Goal: Register for event/course

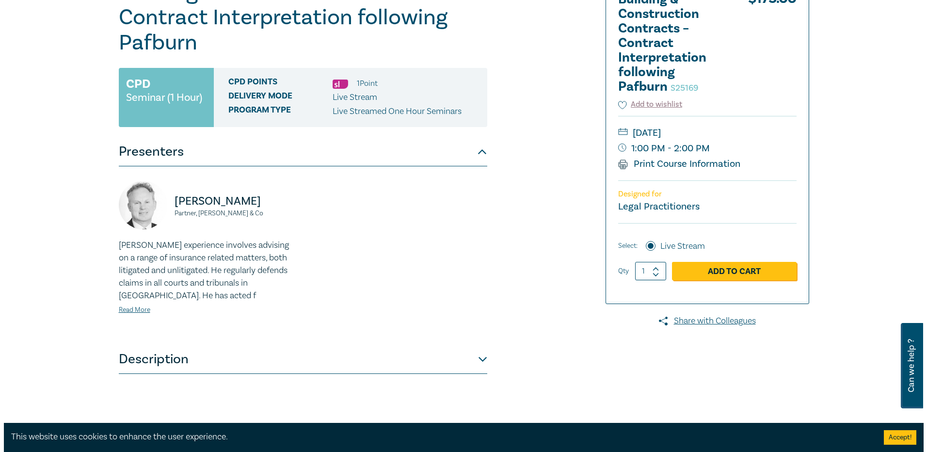
scroll to position [194, 0]
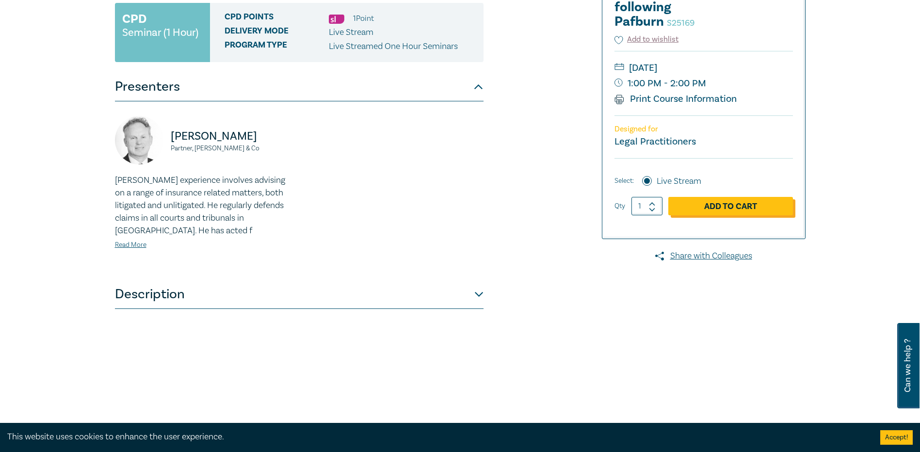
click at [745, 211] on link "Add to Cart" at bounding box center [730, 206] width 125 height 18
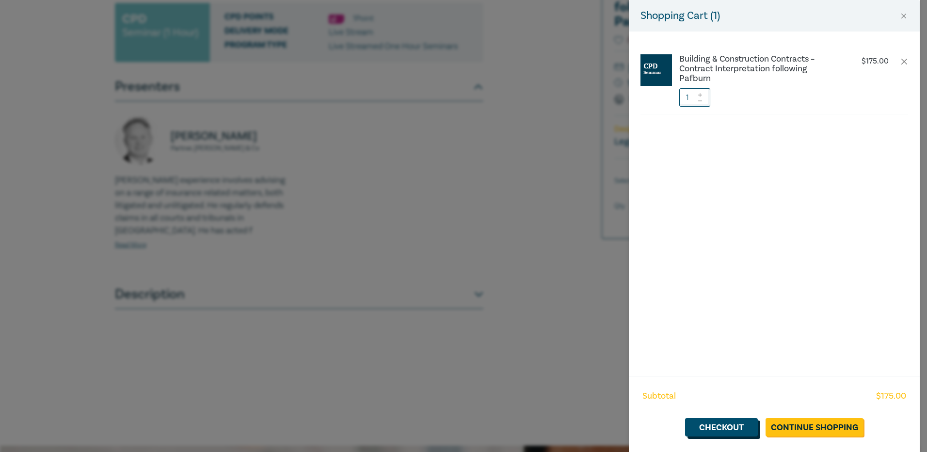
click at [721, 425] on link "Checkout" at bounding box center [721, 427] width 73 height 18
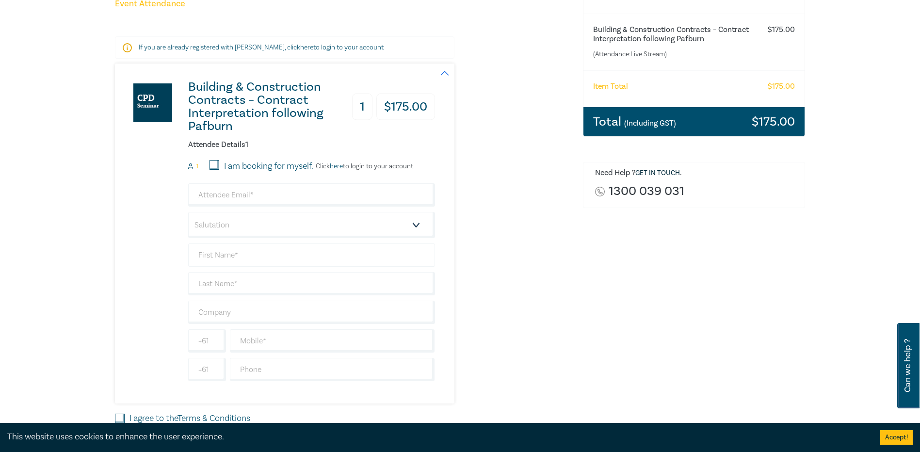
scroll to position [146, 0]
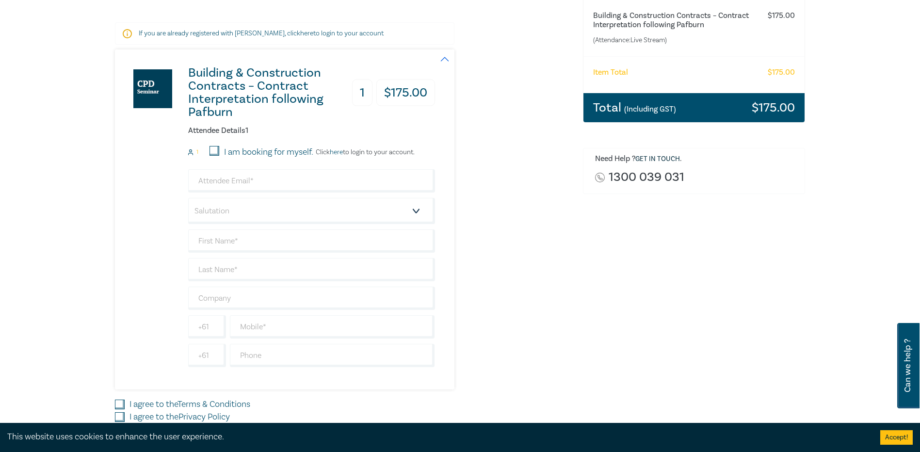
click at [212, 149] on input "I am booking for myself." at bounding box center [215, 151] width 10 height 10
checkbox input "true"
click at [206, 173] on input "email" at bounding box center [311, 180] width 247 height 23
type input "kirstena@fdcbuilding.com.au"
type input "[PERSON_NAME]"
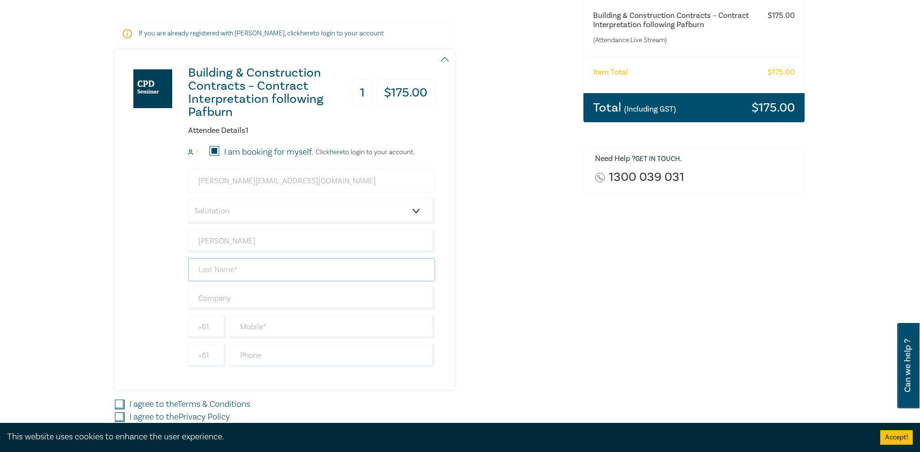
type input "Acfield"
type input "FDC Construction and Fitout"
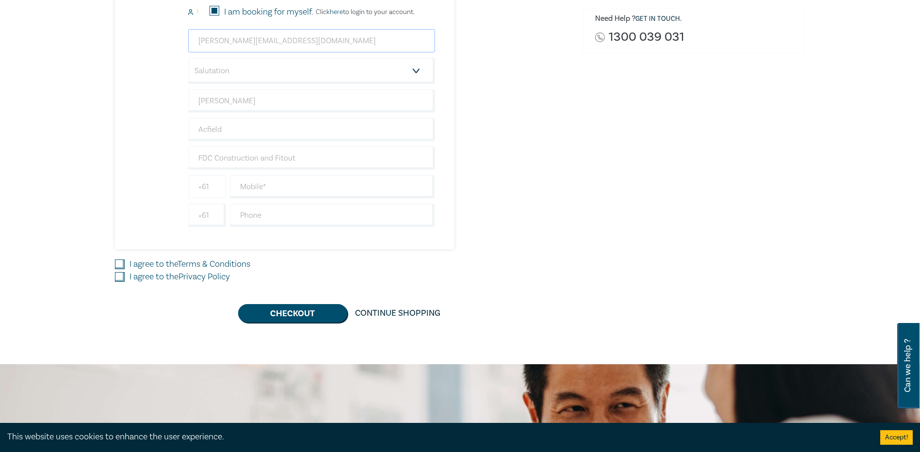
scroll to position [291, 0]
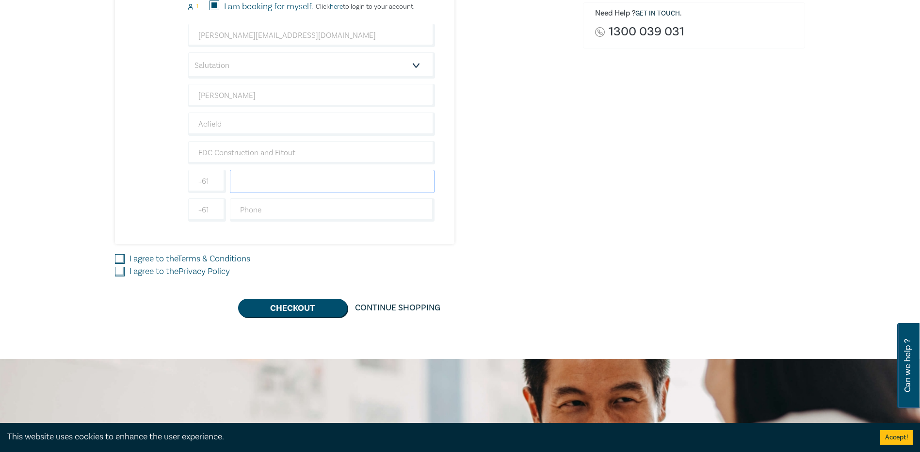
click at [247, 186] on input "text" at bounding box center [332, 181] width 205 height 23
type input "0402152745"
click at [108, 206] on div "Delivery Option Event Attendance If you are already registered with Leo Cussen,…" at bounding box center [460, 65] width 920 height 587
click at [115, 259] on input "I agree to the Terms & Conditions" at bounding box center [120, 259] width 10 height 10
checkbox input "true"
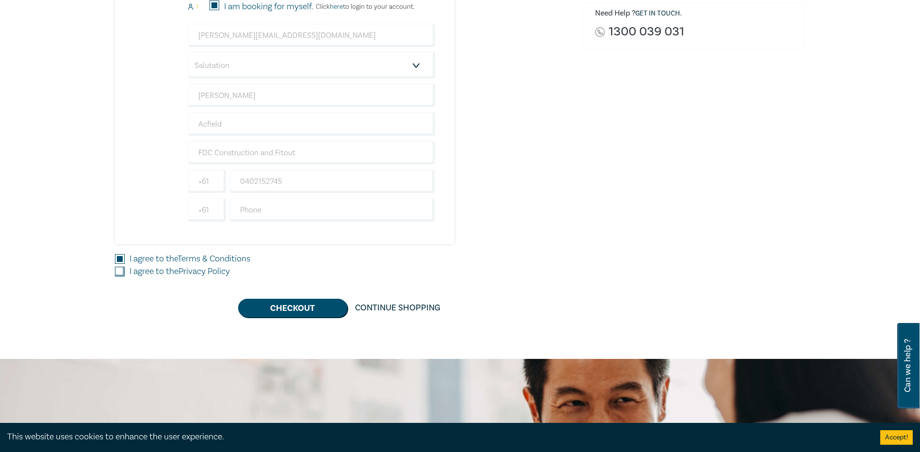
drag, startPoint x: 117, startPoint y: 269, endPoint x: 144, endPoint y: 277, distance: 27.9
click at [119, 269] on input "I agree to the Privacy Policy" at bounding box center [120, 272] width 10 height 10
checkbox input "true"
click at [299, 314] on button "Checkout" at bounding box center [292, 308] width 109 height 18
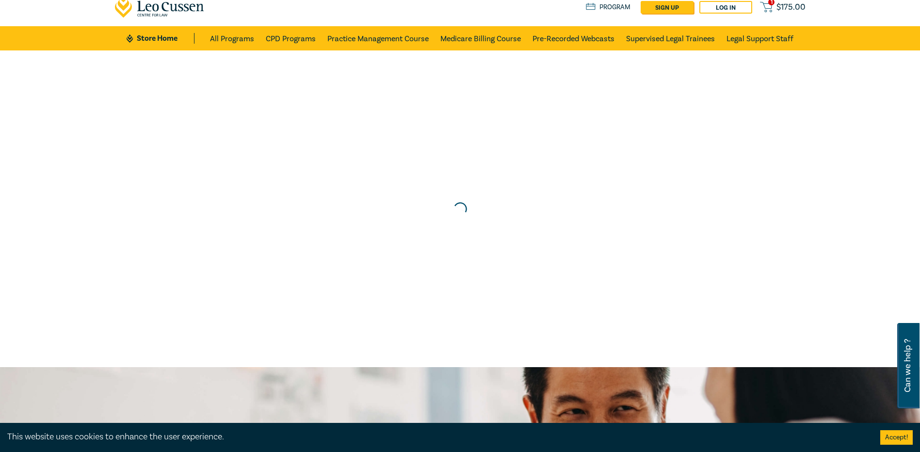
scroll to position [0, 0]
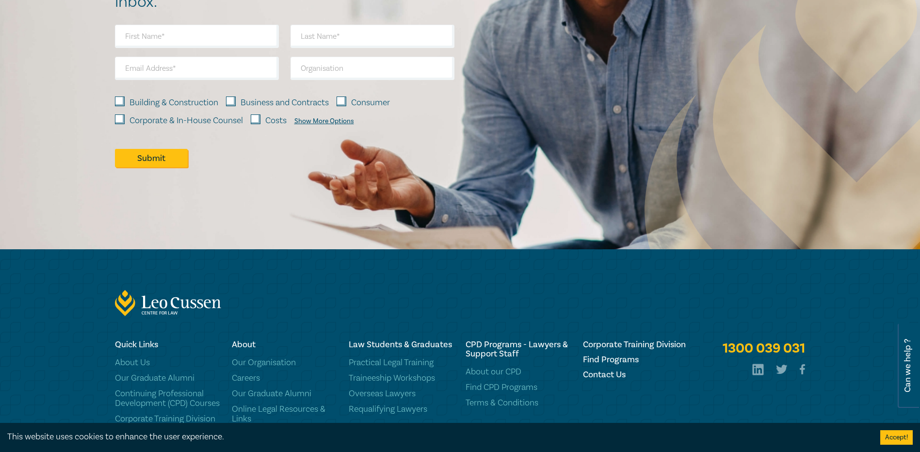
scroll to position [991, 0]
